Goal: Browse casually: Explore the website without a specific task or goal

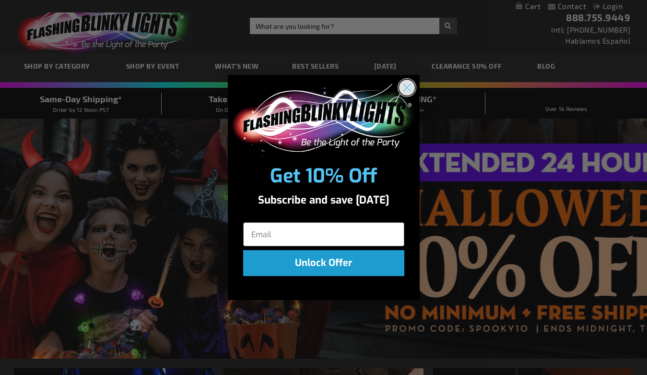
click at [409, 88] on circle "Close dialog" at bounding box center [407, 88] width 16 height 16
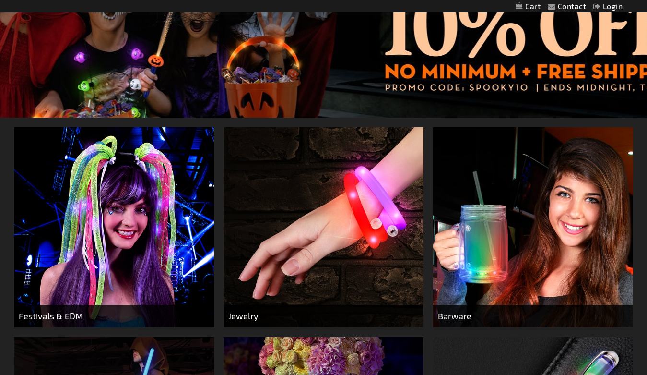
scroll to position [251, 0]
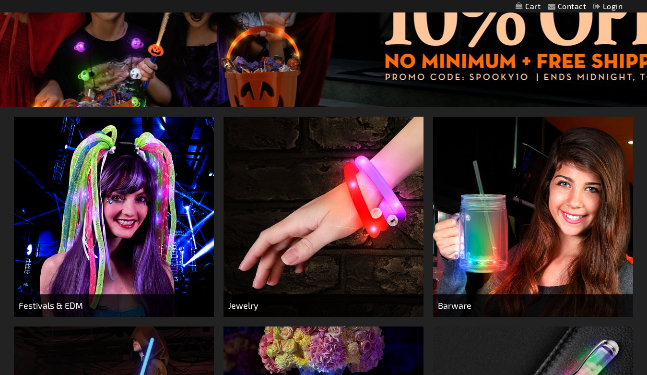
click at [118, 191] on img at bounding box center [114, 217] width 200 height 200
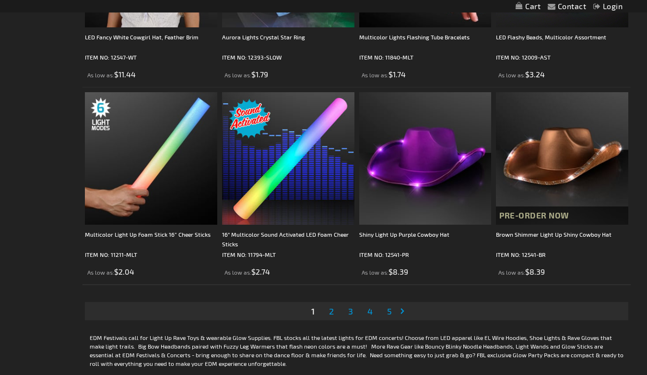
scroll to position [2952, 0]
click at [331, 315] on span "2" at bounding box center [331, 310] width 5 height 11
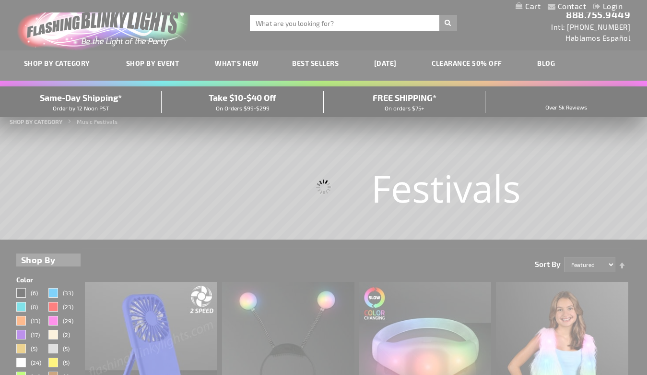
scroll to position [0, 0]
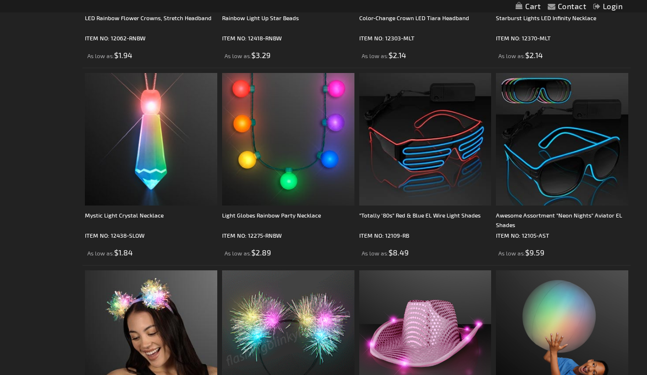
scroll to position [1790, 0]
